Goal: Information Seeking & Learning: Learn about a topic

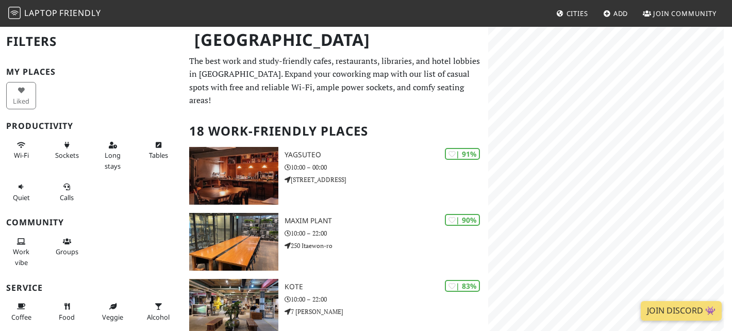
scroll to position [21, 0]
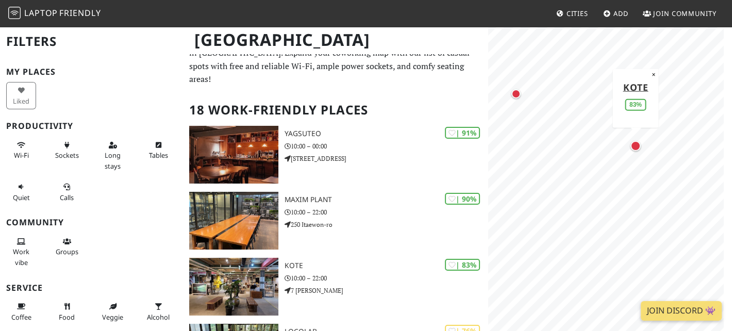
click at [638, 143] on div "Map marker" at bounding box center [635, 146] width 10 height 10
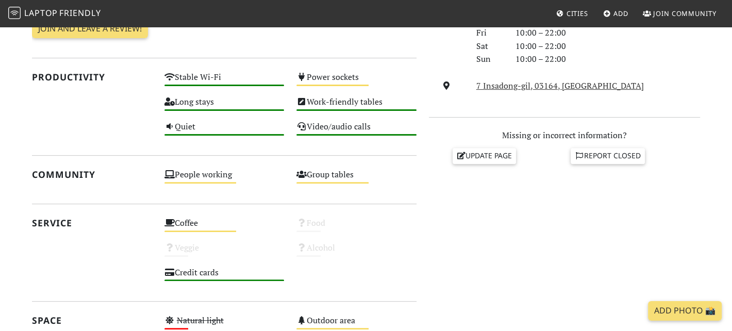
scroll to position [348, 0]
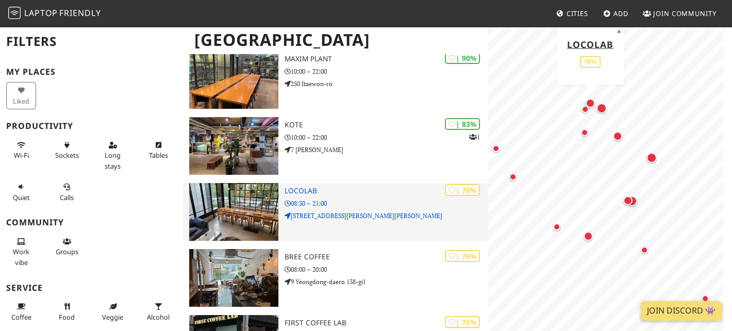
scroll to position [161, 0]
click at [341, 222] on div "| 76% Locolab 08:30 – 21:00 51 Yulgok-ro 4-gil, Susong-dong" at bounding box center [385, 212] width 203 height 58
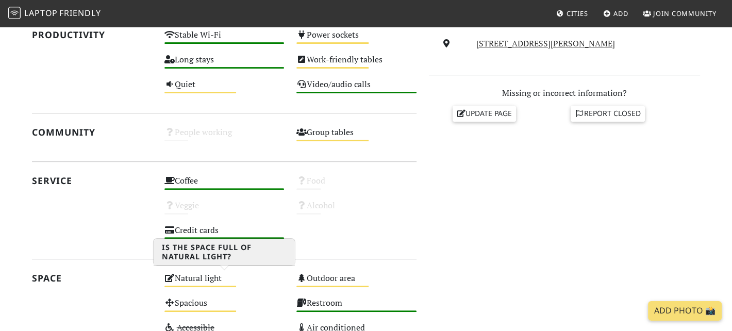
scroll to position [384, 0]
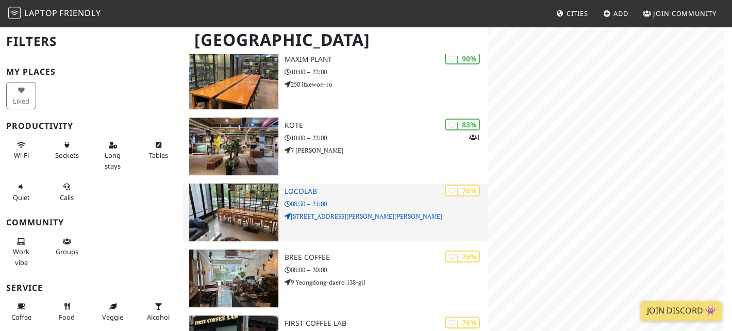
scroll to position [161, 0]
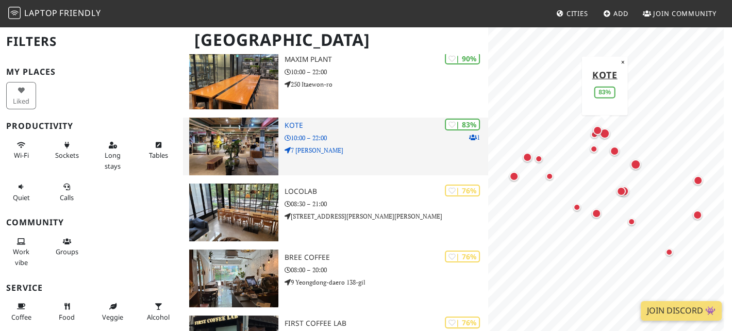
click at [312, 157] on div "| 83% 1 KOTE 10:00 – 22:00 7 Insadong-gil" at bounding box center [385, 146] width 203 height 58
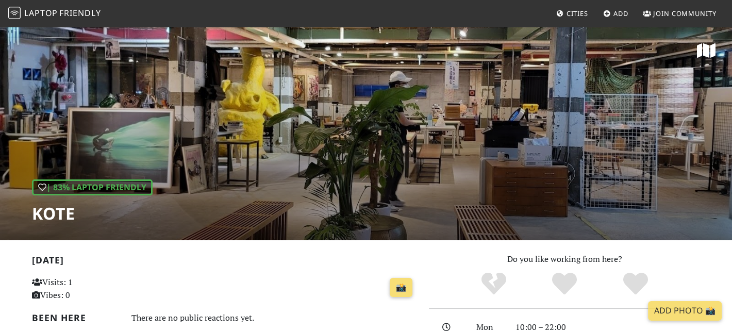
click at [352, 80] on div "| 83% Laptop Friendly KOTE" at bounding box center [366, 133] width 732 height 214
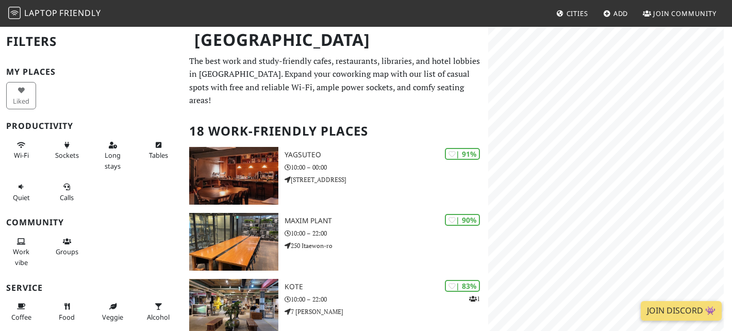
scroll to position [161, 0]
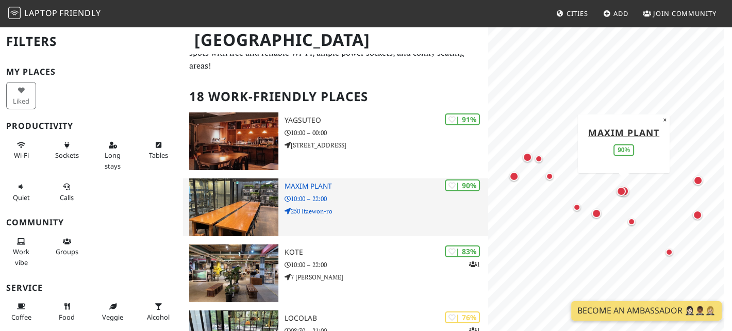
scroll to position [86, 0]
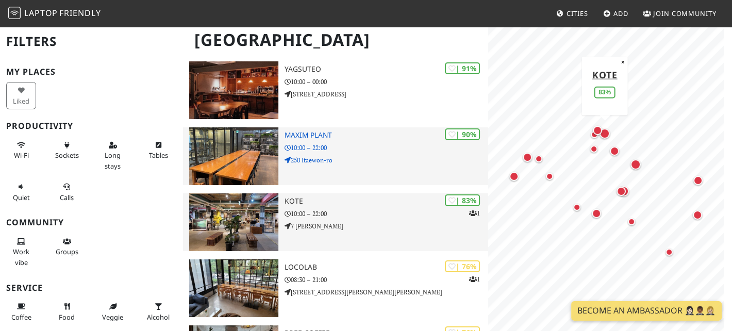
click at [246, 210] on img at bounding box center [233, 222] width 89 height 58
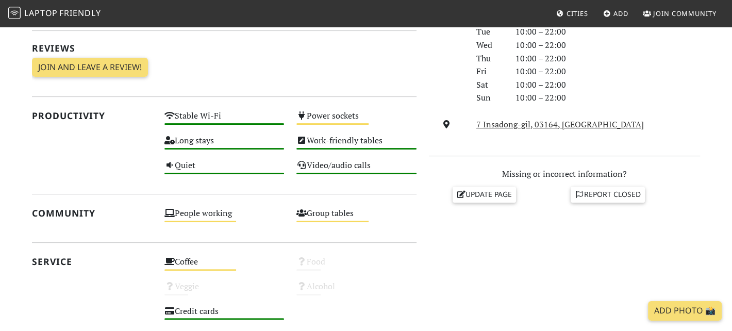
scroll to position [308, 0]
